Goal: Information Seeking & Learning: Learn about a topic

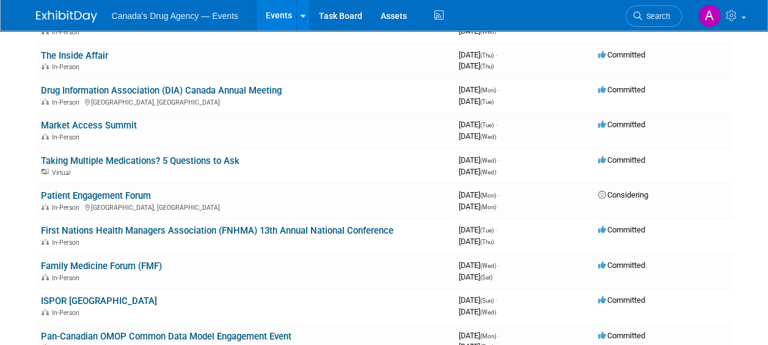
scroll to position [164, 0]
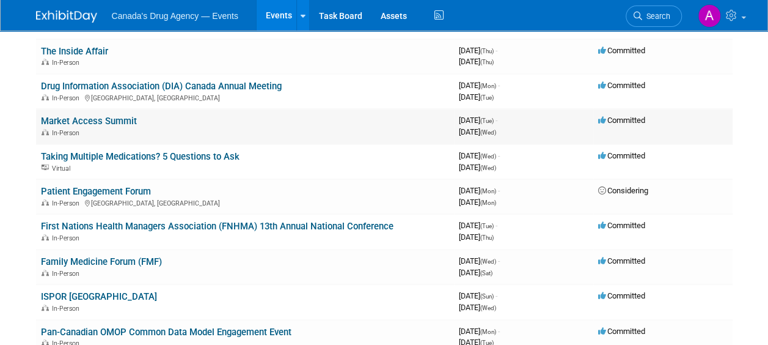
click at [120, 120] on link "Market Access Summit" at bounding box center [89, 120] width 96 height 11
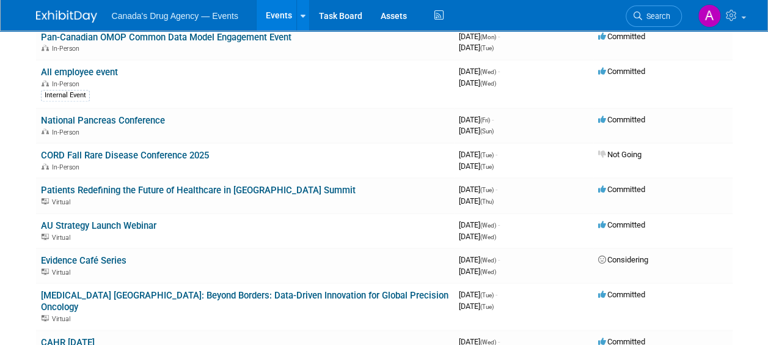
scroll to position [460, 0]
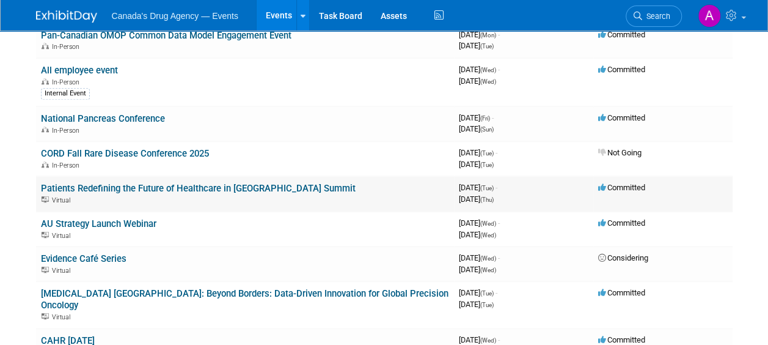
click at [214, 186] on link "Patients Redefining the Future of Healthcare in [GEOGRAPHIC_DATA] Summit" at bounding box center [198, 188] width 315 height 11
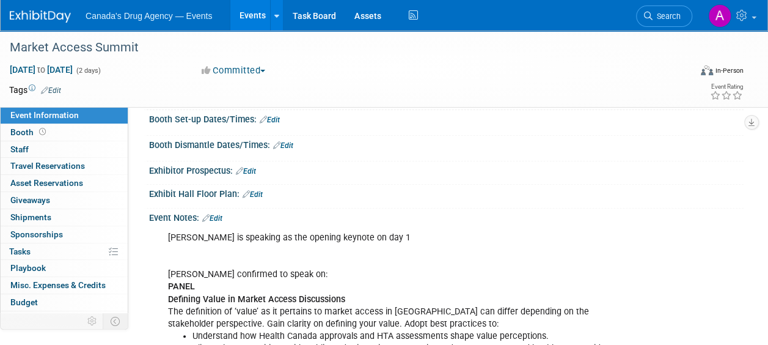
scroll to position [150, 0]
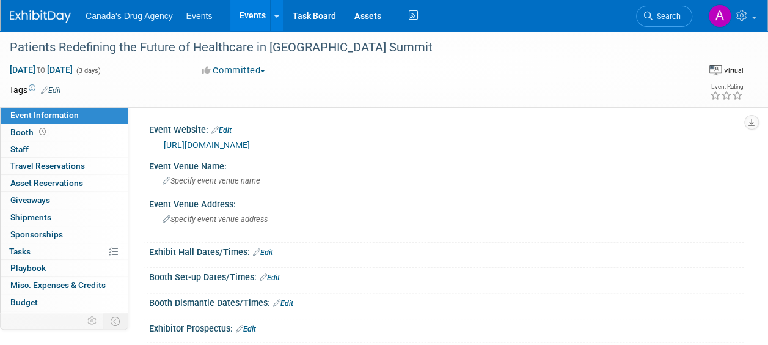
click at [250, 142] on link "https://www.eventbrite.com/e/patients-redefining-the-future-of-healthcare-in-ca…" at bounding box center [207, 145] width 86 height 10
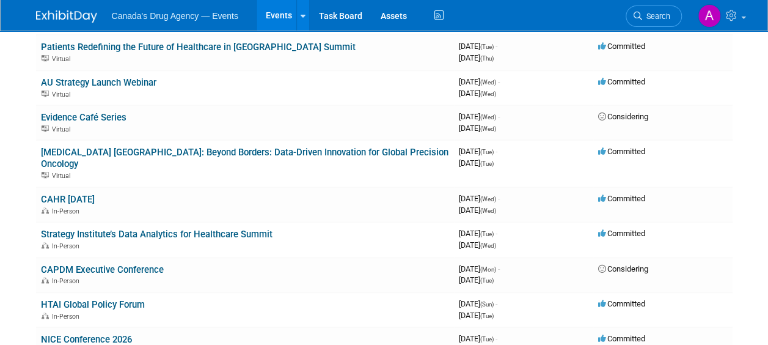
scroll to position [604, 0]
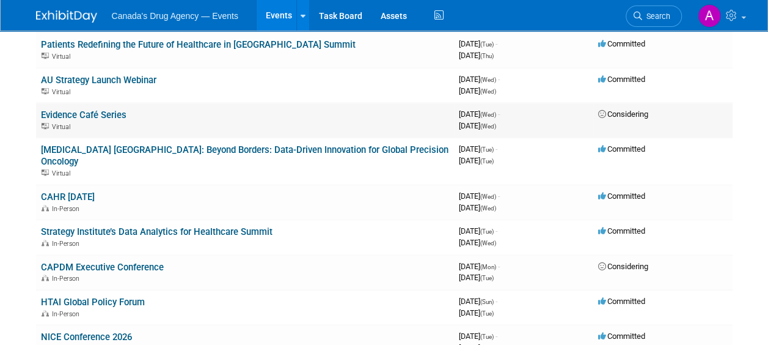
click at [94, 109] on link "Evidence Café Series" at bounding box center [84, 114] width 86 height 11
click at [126, 261] on link "CAPDM Executive Conference" at bounding box center [102, 266] width 123 height 11
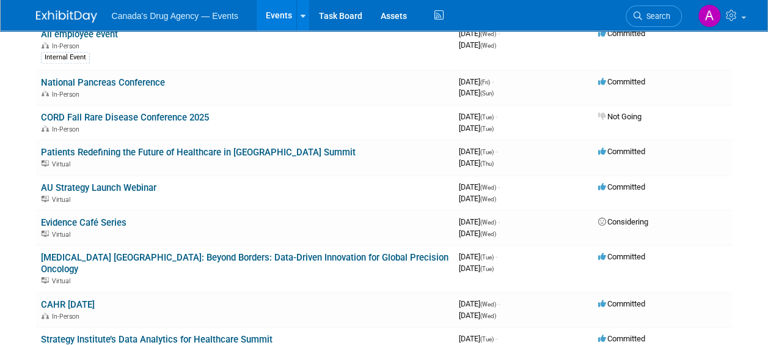
scroll to position [501, 0]
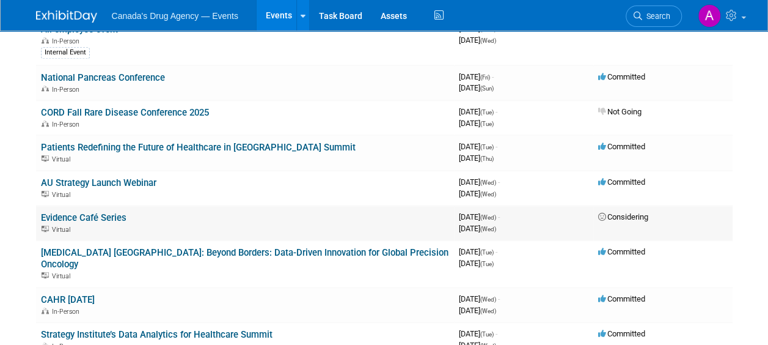
click at [93, 213] on link "Evidence Café Series" at bounding box center [84, 217] width 86 height 11
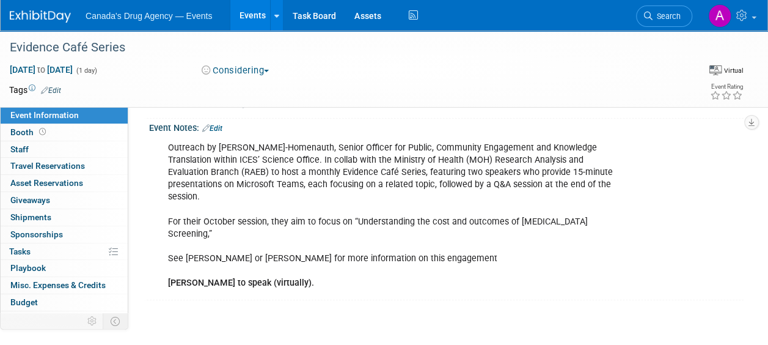
scroll to position [235, 0]
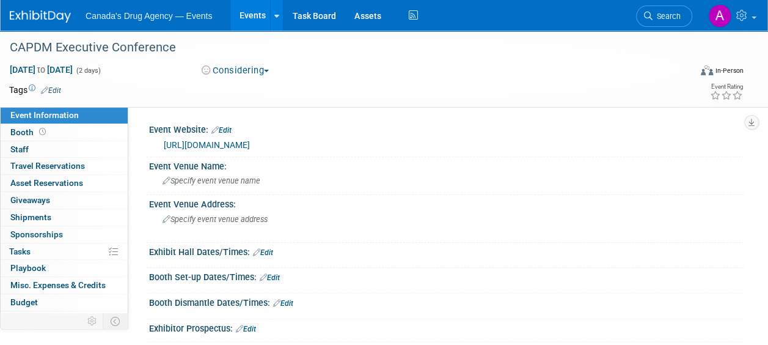
click at [250, 145] on link "[URL][DOMAIN_NAME]" at bounding box center [207, 145] width 86 height 10
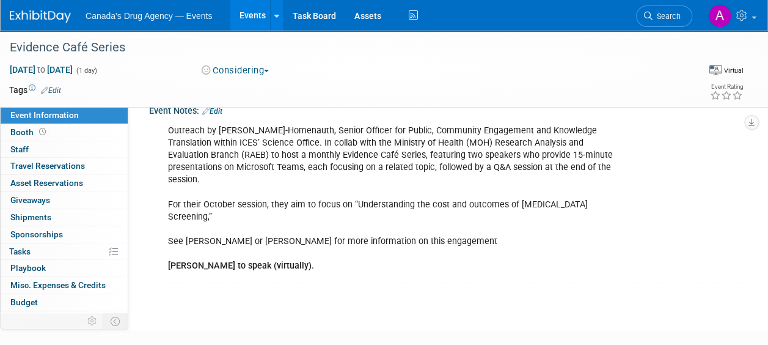
scroll to position [252, 0]
